Goal: Transaction & Acquisition: Purchase product/service

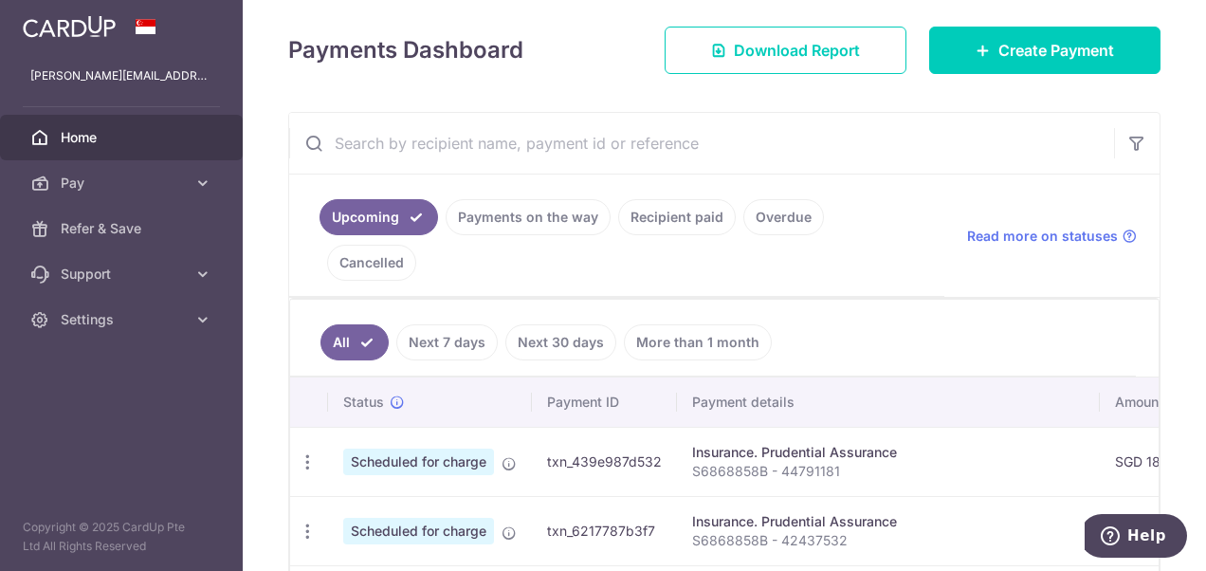
scroll to position [284, 0]
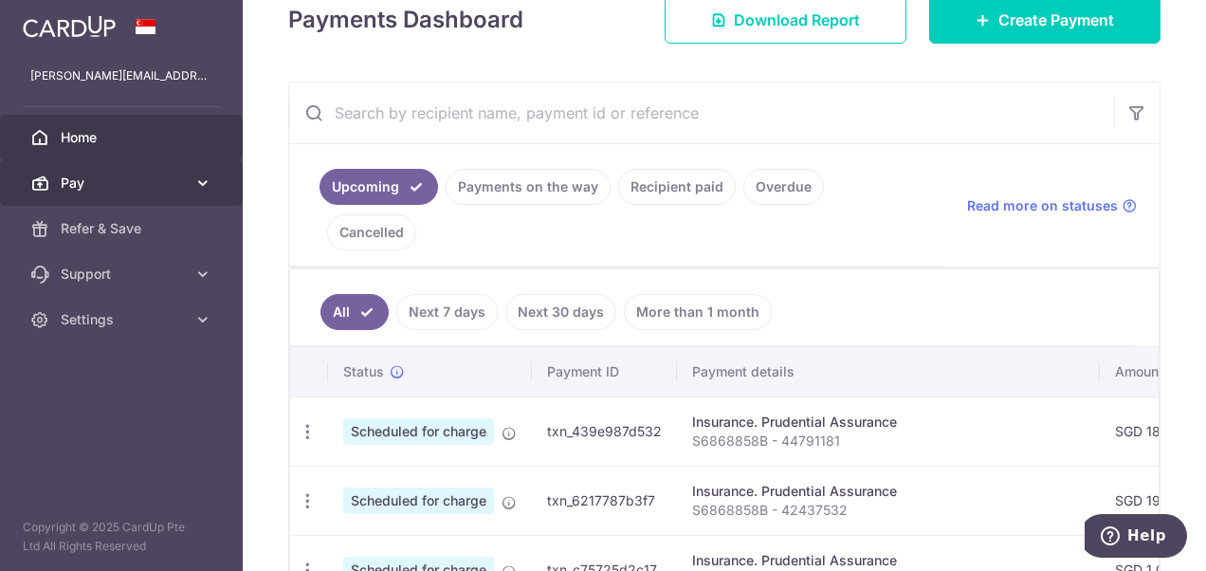
click at [77, 185] on span "Pay" at bounding box center [123, 182] width 125 height 19
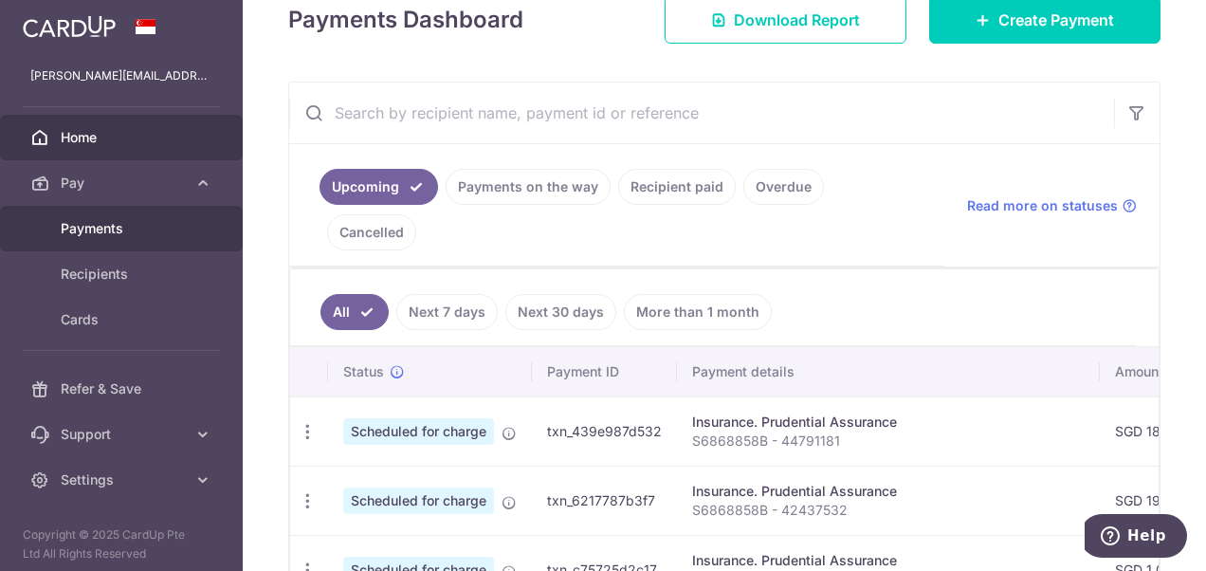
click at [93, 223] on span "Payments" at bounding box center [123, 228] width 125 height 19
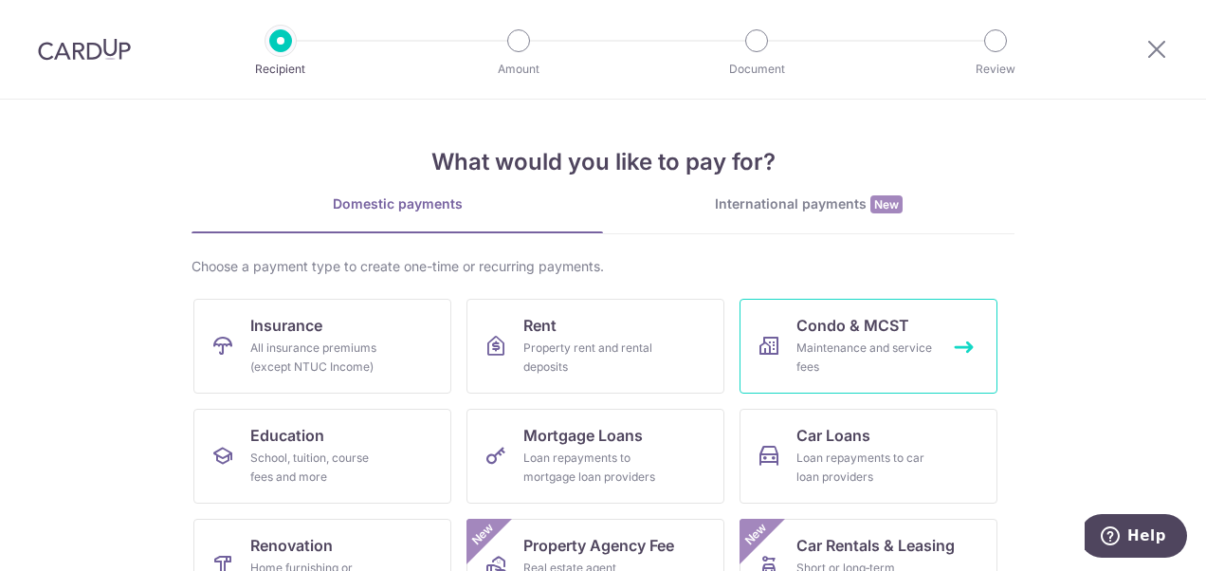
click at [861, 343] on div "Maintenance and service fees" at bounding box center [864, 357] width 136 height 38
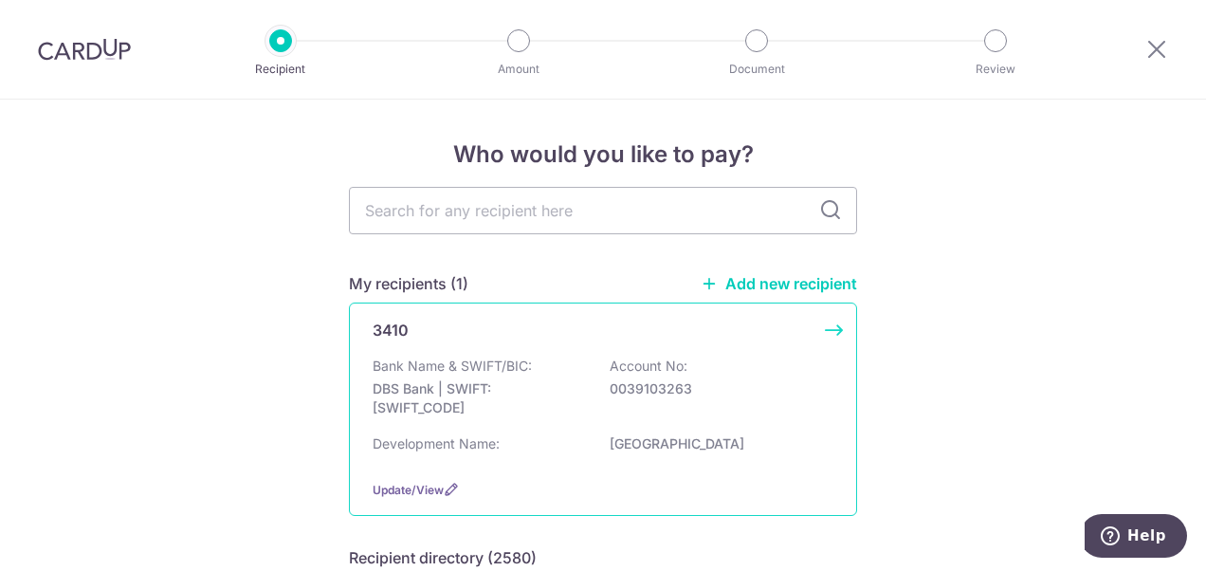
click at [781, 390] on p "0039103263" at bounding box center [715, 388] width 212 height 19
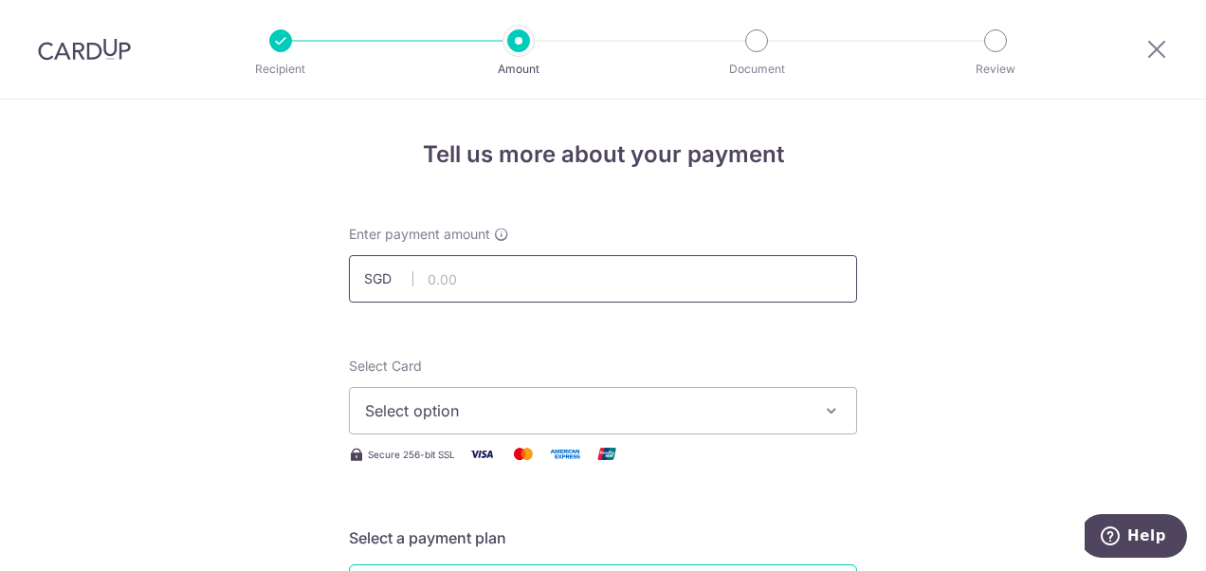
click at [615, 274] on input "text" at bounding box center [603, 278] width 508 height 47
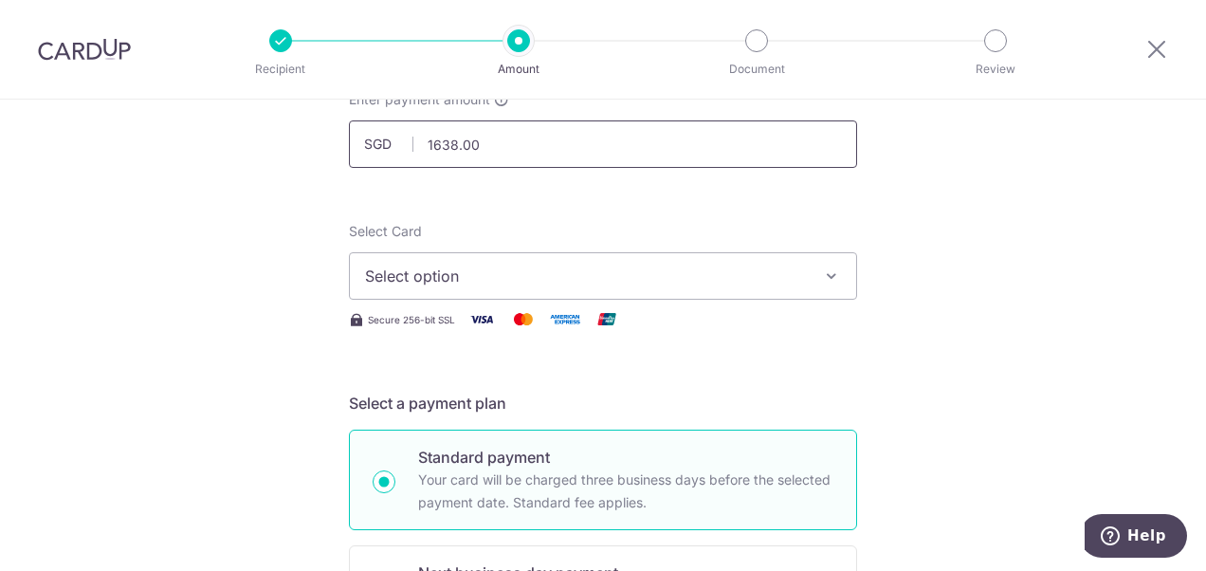
scroll to position [190, 0]
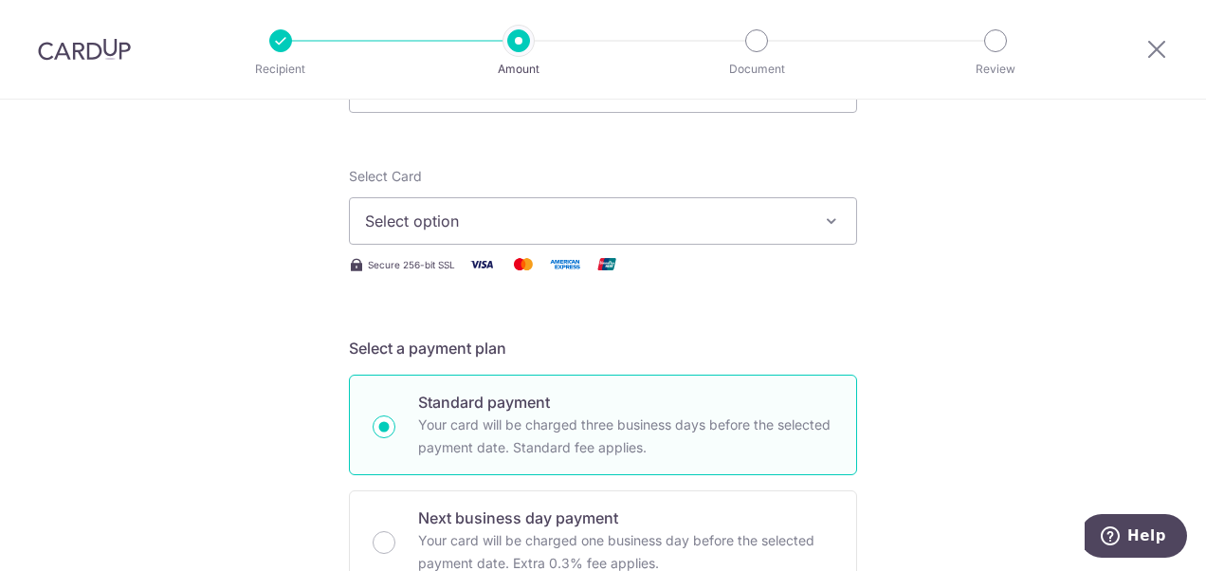
type input "1,638.00"
click at [827, 220] on icon "button" at bounding box center [831, 220] width 19 height 19
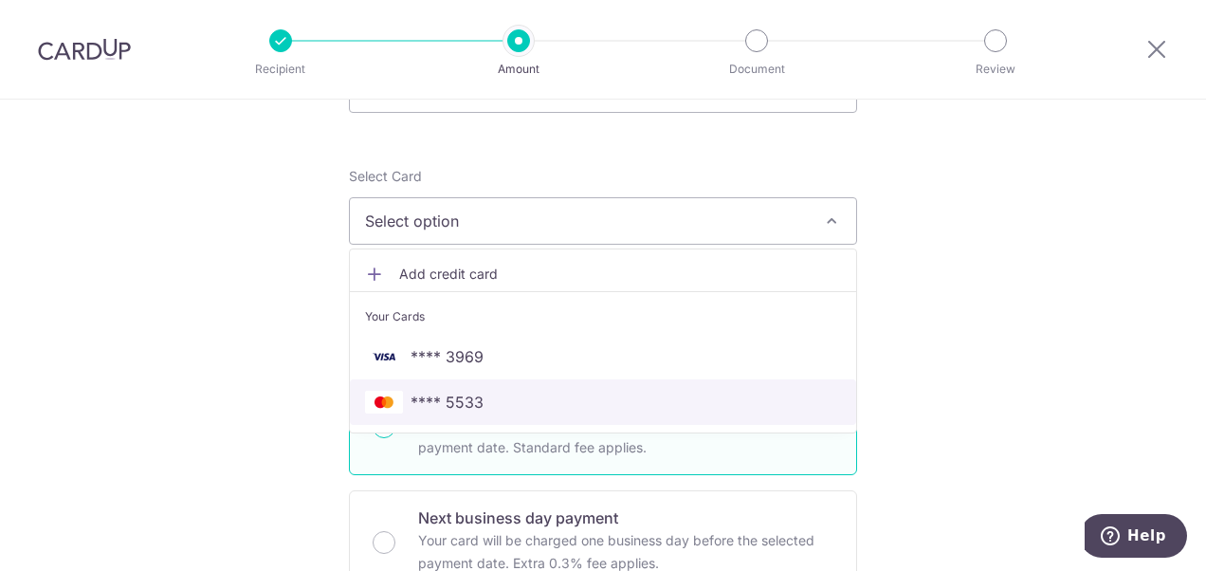
click at [787, 412] on link "**** 5533" at bounding box center [603, 401] width 506 height 45
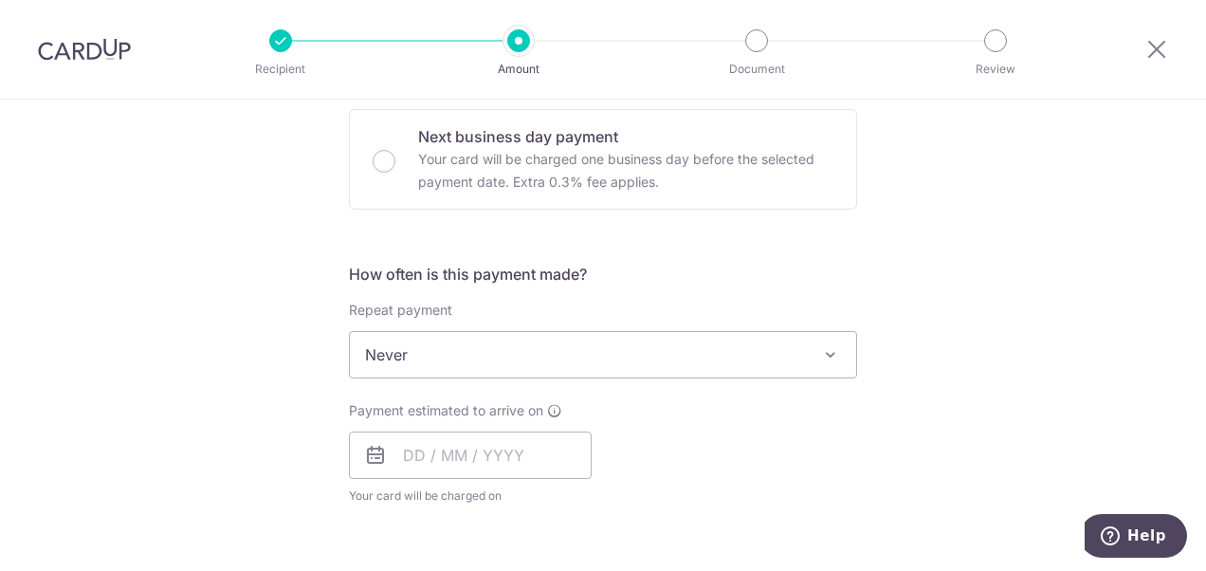
scroll to position [664, 0]
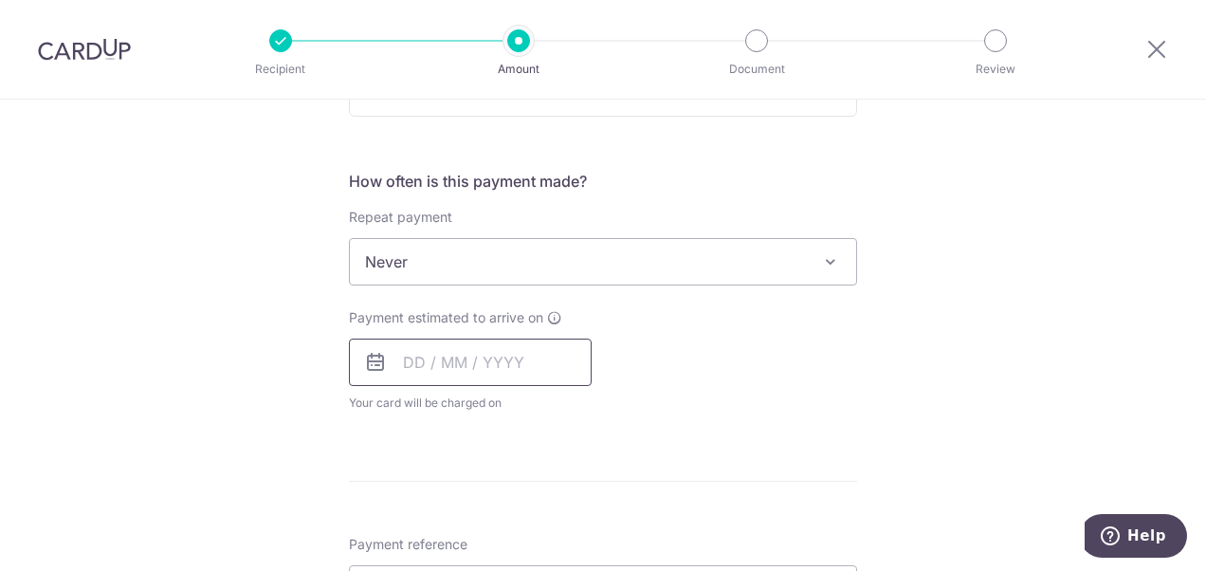
click at [536, 360] on input "text" at bounding box center [470, 361] width 243 height 47
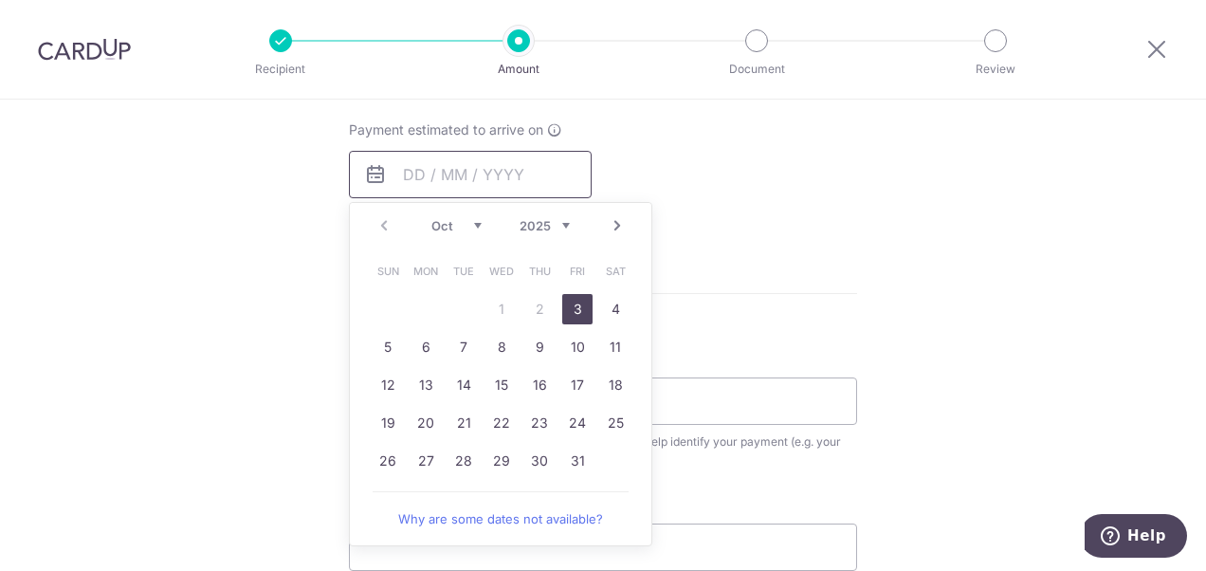
scroll to position [853, 0]
click at [416, 456] on link "27" at bounding box center [425, 459] width 30 height 30
type input "[DATE]"
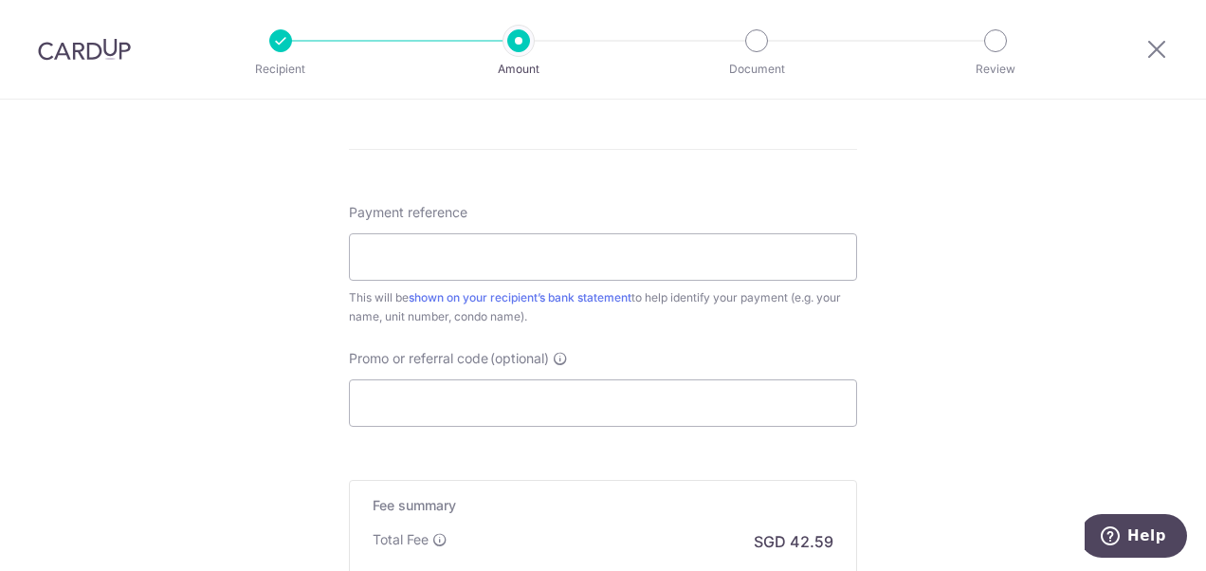
scroll to position [1137, 0]
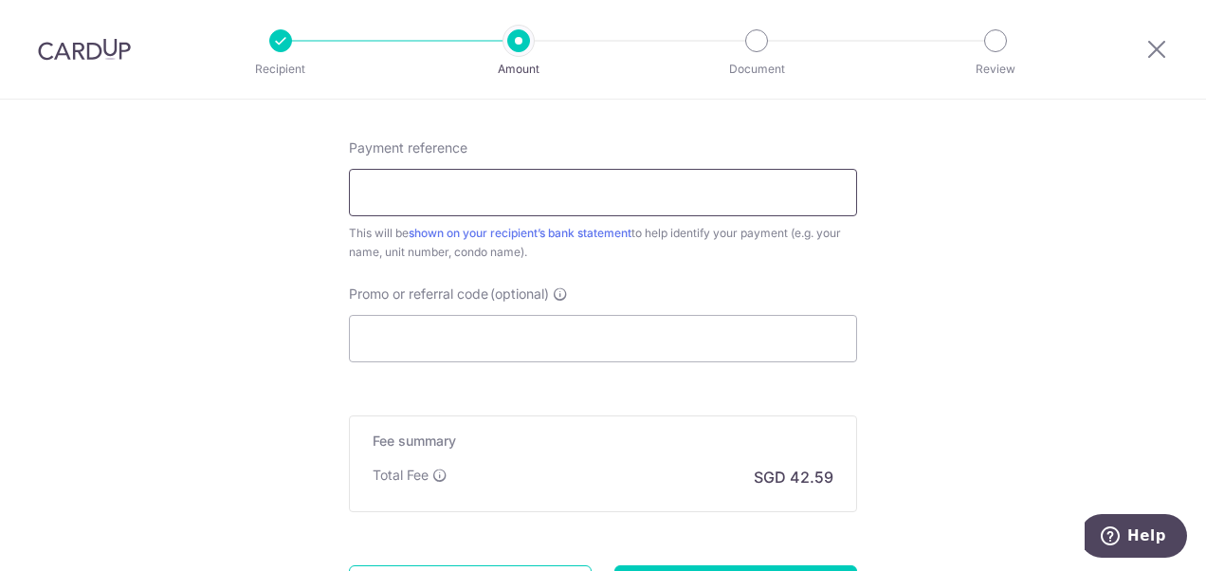
click at [669, 194] on input "Payment reference" at bounding box center [603, 192] width 508 height 47
type input "[PERSON_NAME] [PERSON_NAME] 81 17 02"
click at [730, 332] on input "Promo or referral code (optional)" at bounding box center [603, 338] width 508 height 47
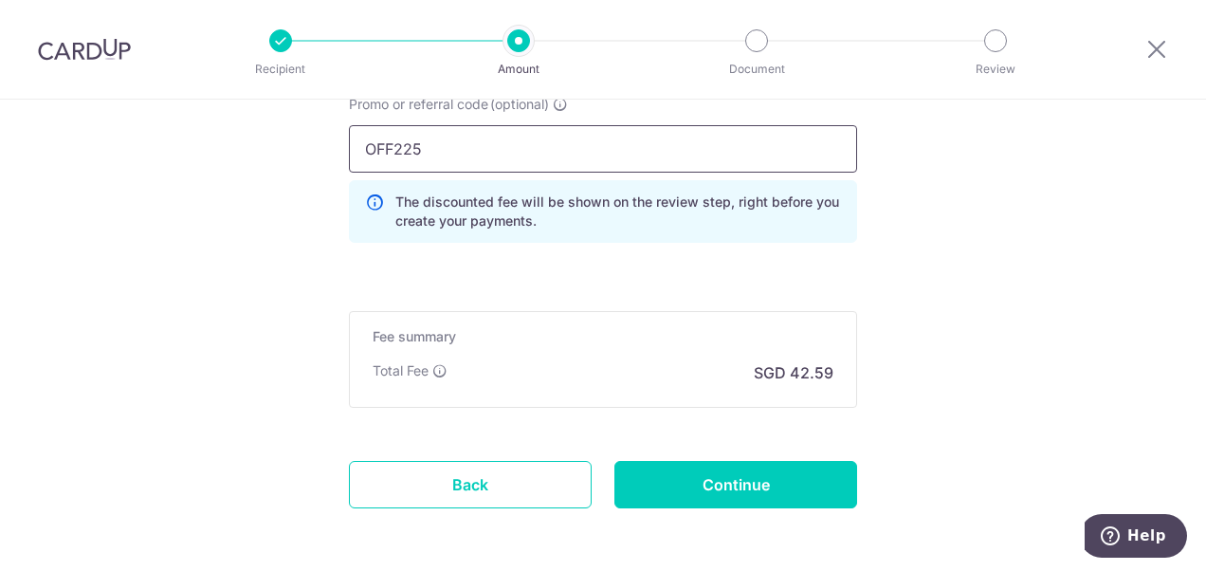
scroll to position [1401, 0]
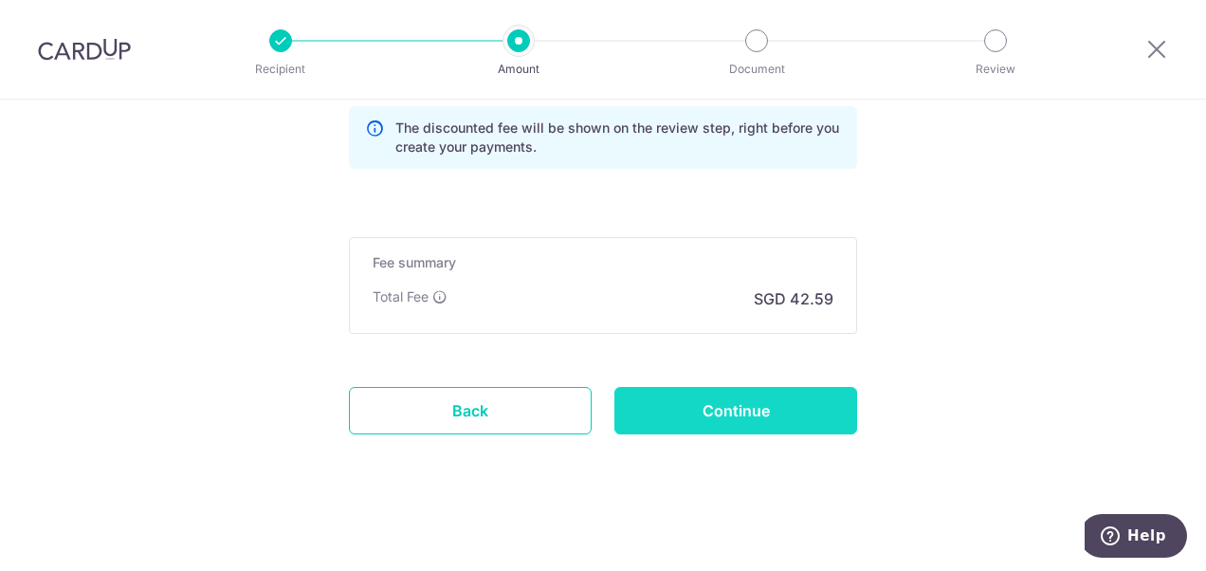
type input "OFF225"
click at [763, 402] on input "Continue" at bounding box center [735, 410] width 243 height 47
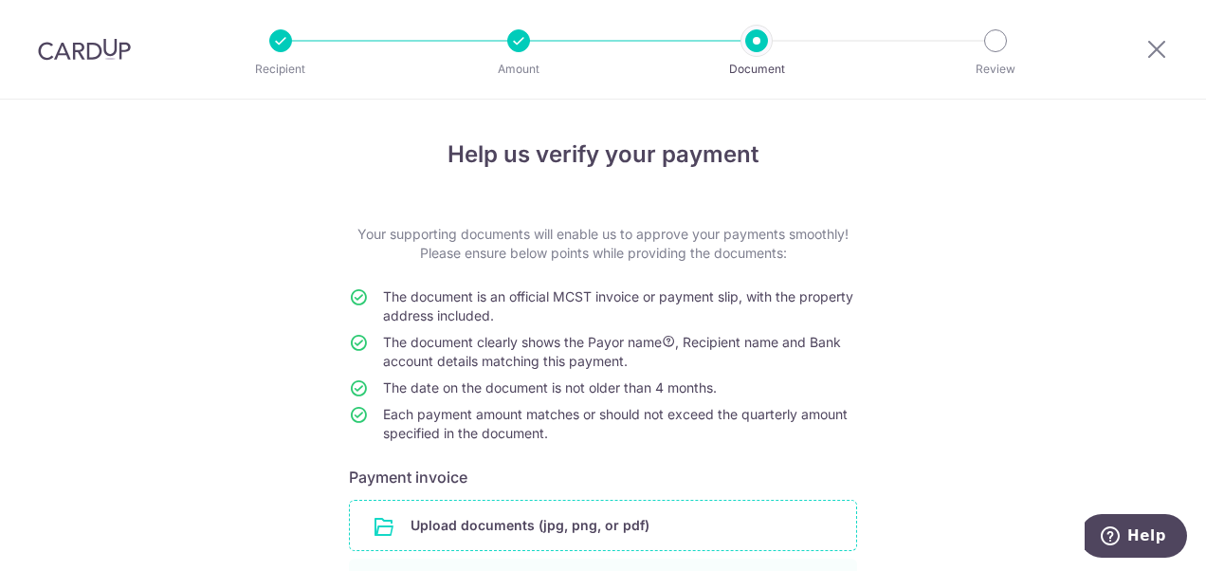
click at [586, 533] on input "file" at bounding box center [603, 524] width 506 height 49
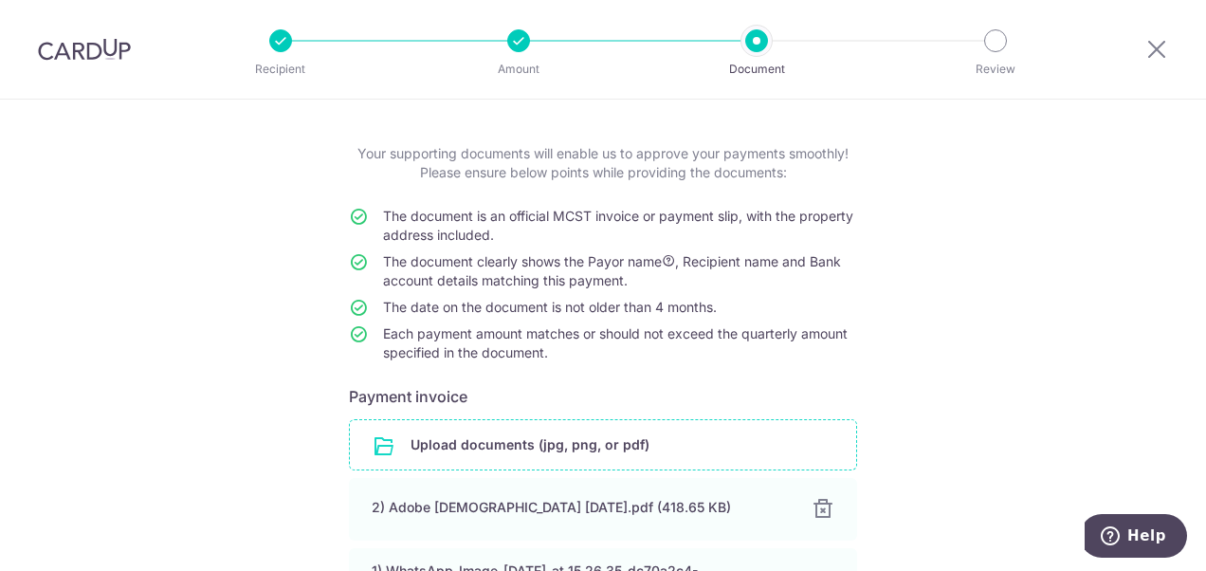
scroll to position [284, 0]
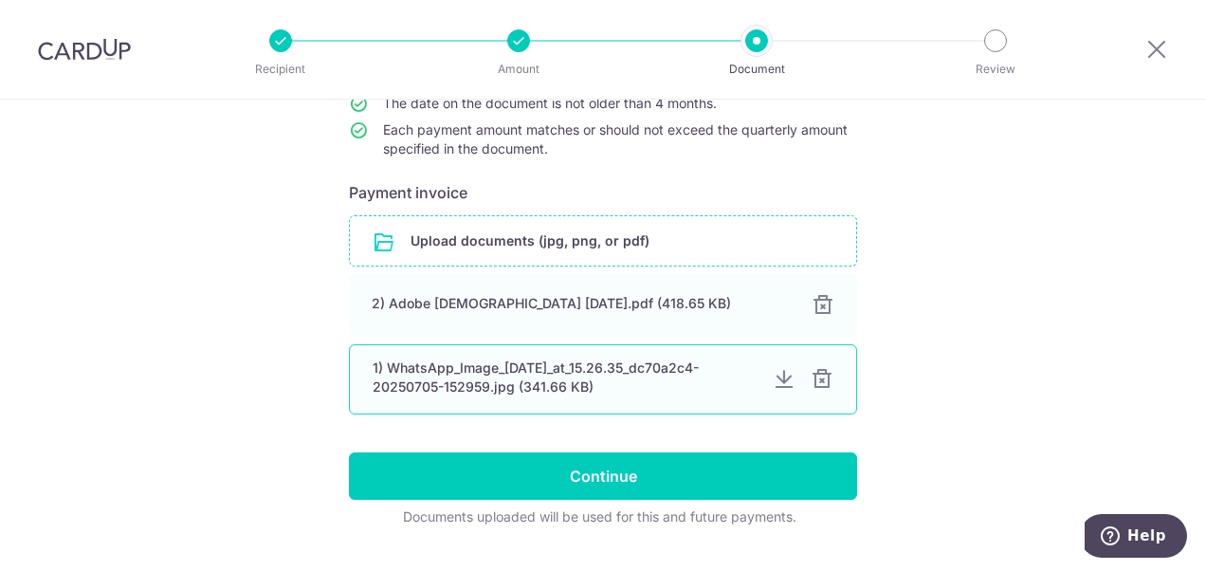
click at [816, 377] on div at bounding box center [821, 379] width 23 height 23
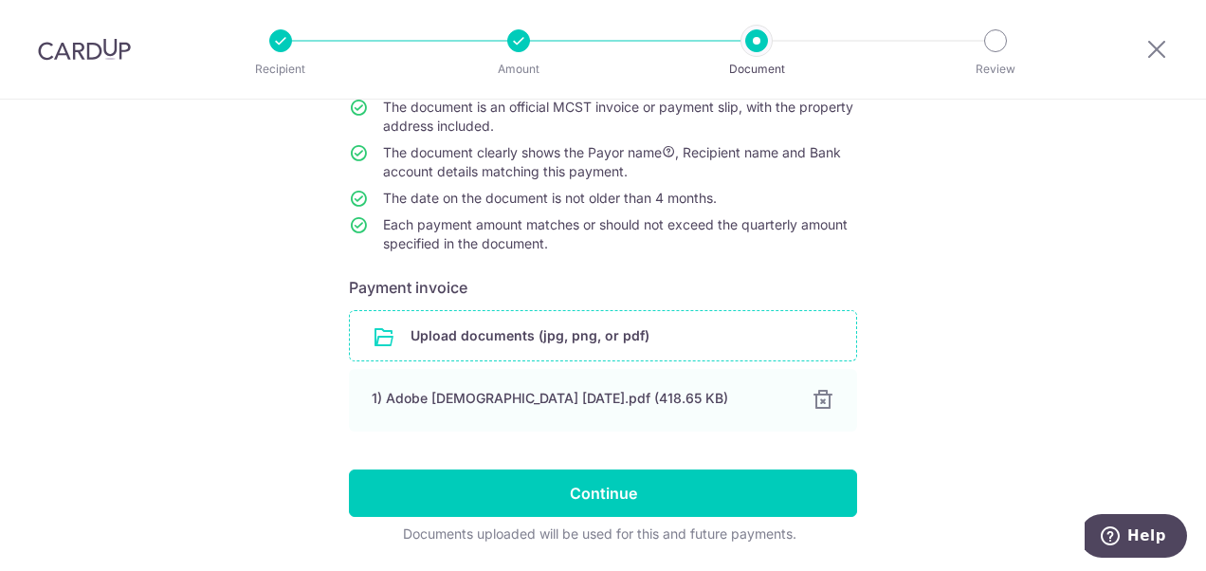
scroll to position [249, 0]
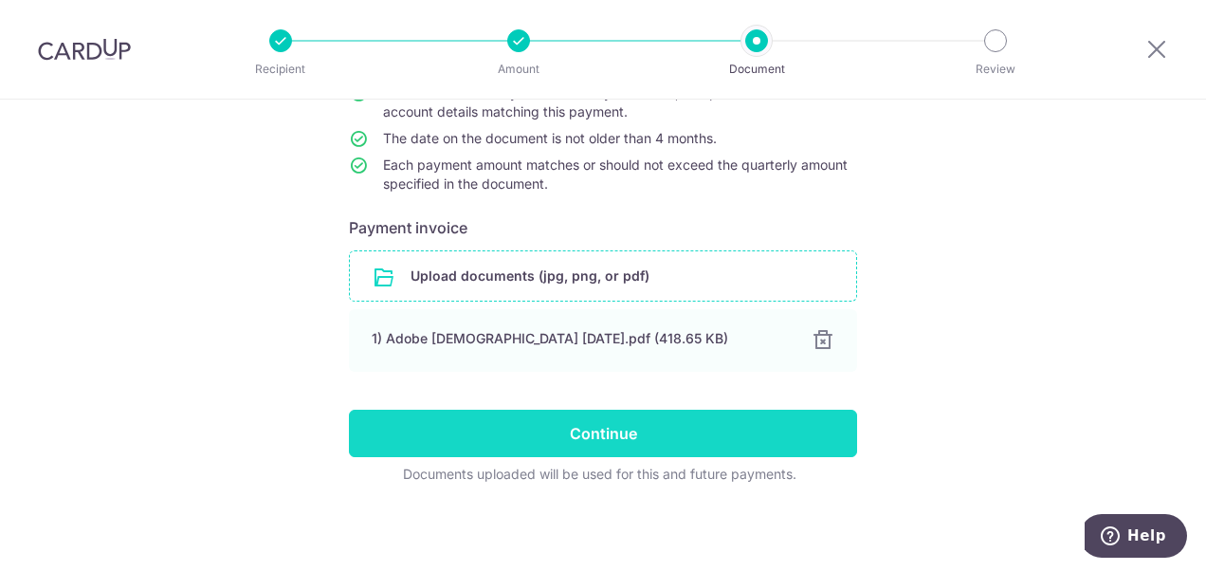
click at [612, 426] on input "Continue" at bounding box center [603, 432] width 508 height 47
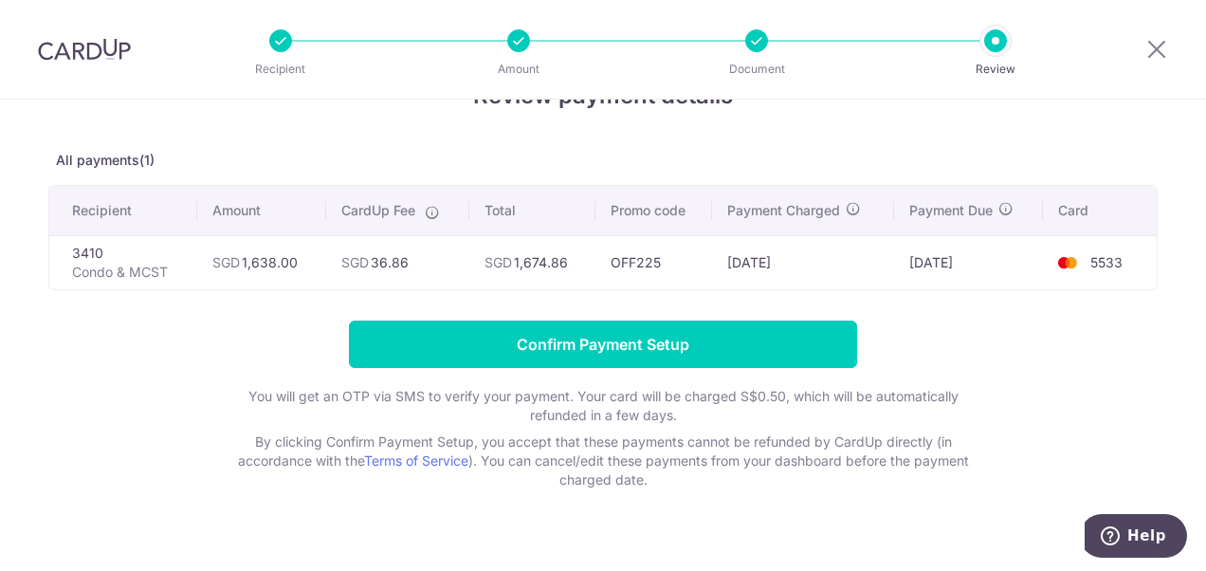
scroll to position [87, 0]
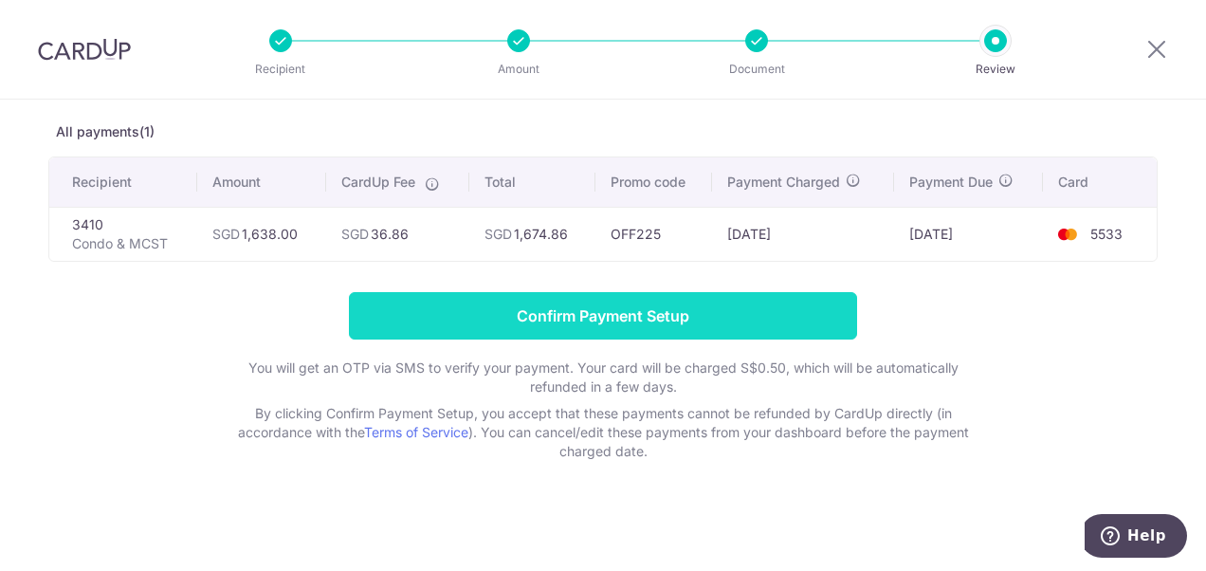
click at [607, 322] on input "Confirm Payment Setup" at bounding box center [603, 315] width 508 height 47
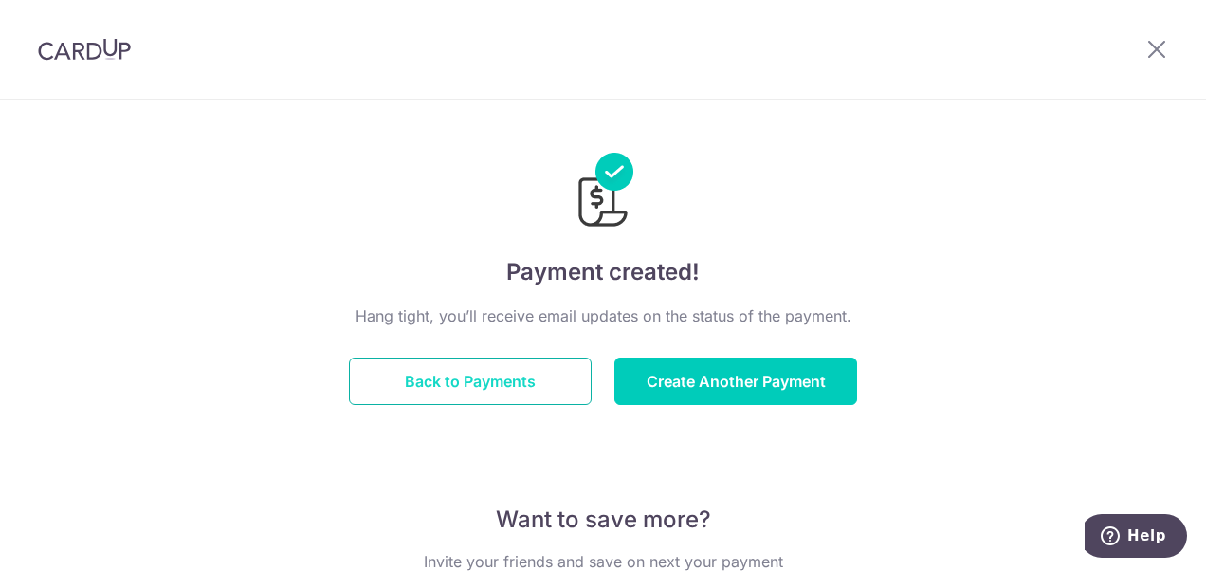
click at [508, 394] on button "Back to Payments" at bounding box center [470, 380] width 243 height 47
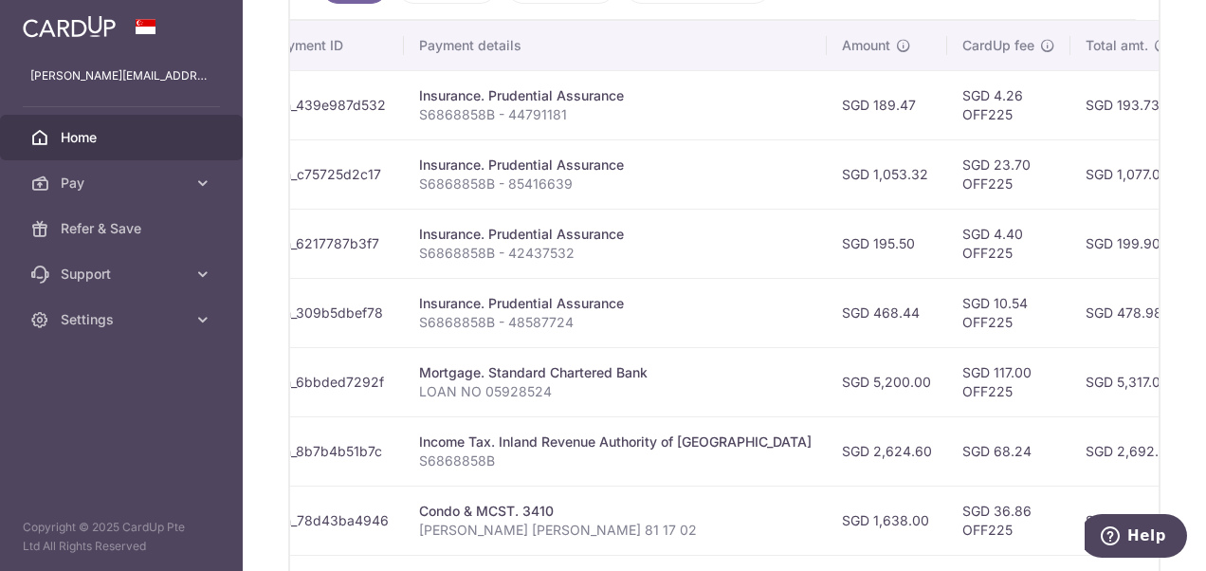
scroll to position [800, 0]
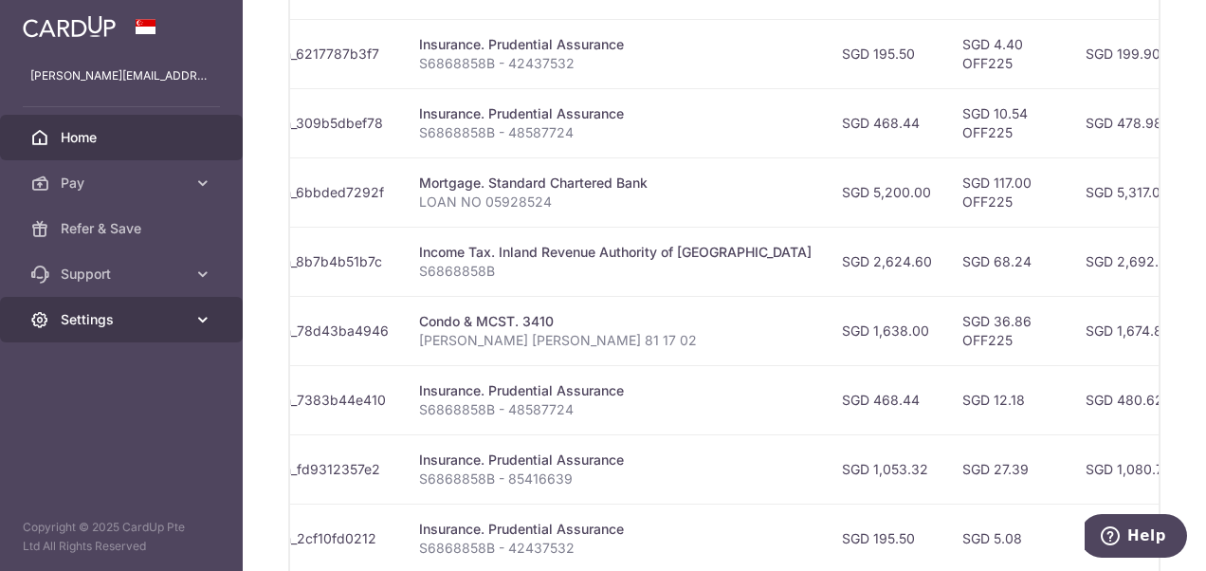
click at [107, 301] on link "Settings" at bounding box center [121, 319] width 243 height 45
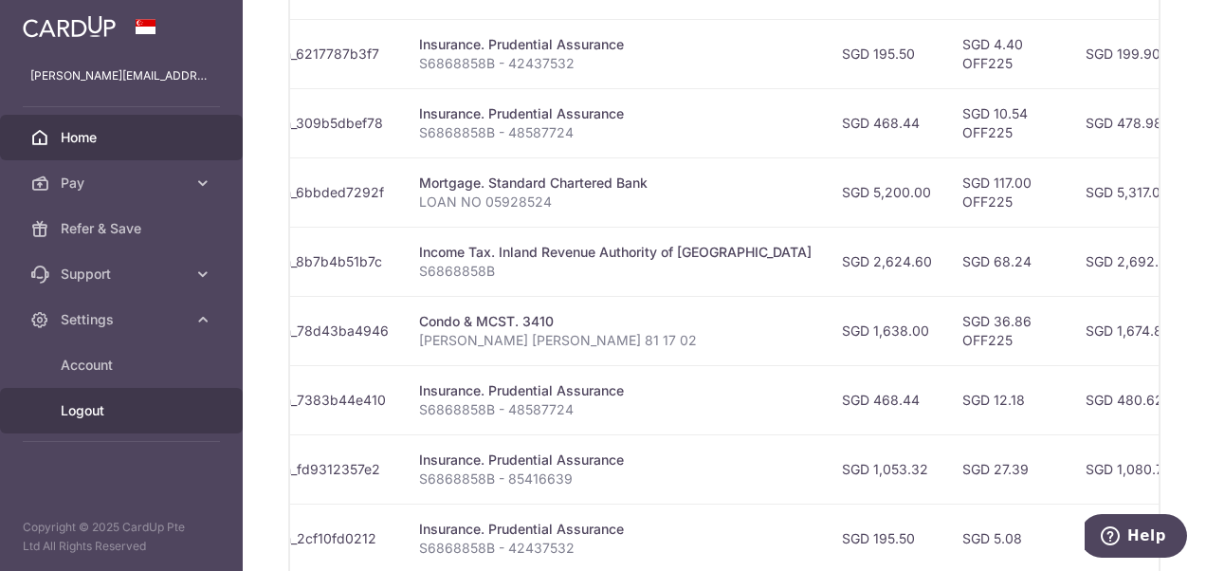
click at [118, 417] on span "Logout" at bounding box center [123, 410] width 125 height 19
